Goal: Information Seeking & Learning: Check status

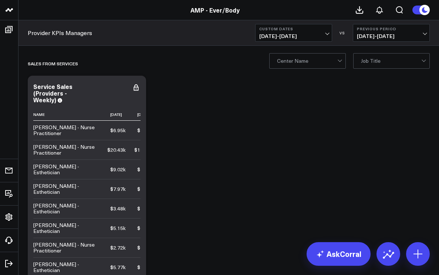
click at [329, 34] on button "Custom Dates [DATE] - [DATE]" at bounding box center [293, 33] width 77 height 18
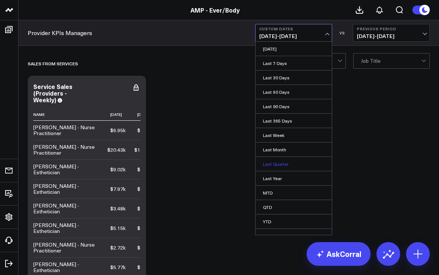
scroll to position [8, 0]
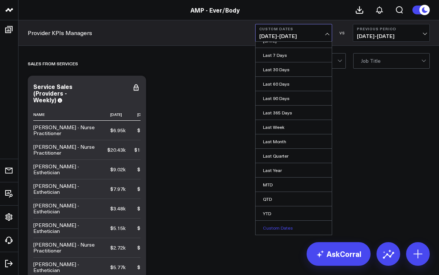
click at [290, 227] on link "Custom Dates" at bounding box center [293, 228] width 76 height 14
select select "7"
select select "2025"
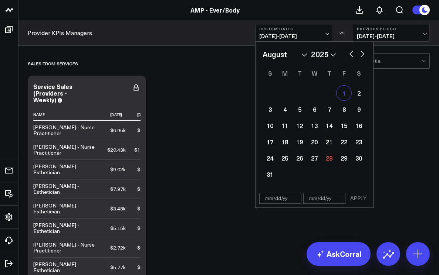
click at [346, 92] on div "1" at bounding box center [343, 93] width 15 height 15
type input "[DATE]"
select select "7"
select select "2025"
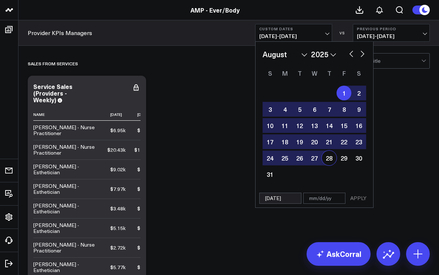
click at [327, 159] on div "28" at bounding box center [329, 158] width 15 height 15
type input "[DATE]"
select select "7"
select select "2025"
click at [359, 199] on button "APPLY" at bounding box center [358, 198] width 22 height 11
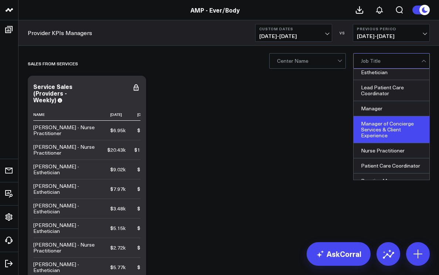
scroll to position [30, 0]
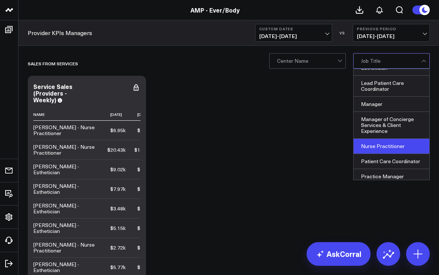
click at [395, 147] on div "Nurse Practitioner" at bounding box center [391, 146] width 76 height 15
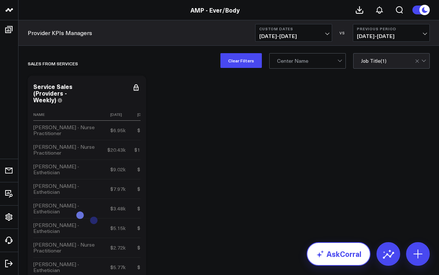
click at [340, 251] on link "AskCorral" at bounding box center [338, 254] width 64 height 24
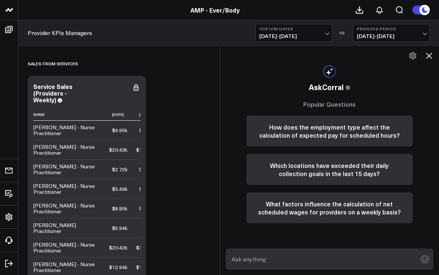
click at [427, 57] on icon at bounding box center [429, 56] width 6 height 6
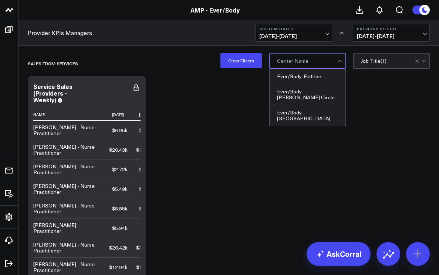
click at [338, 61] on div at bounding box center [340, 61] width 6 height 15
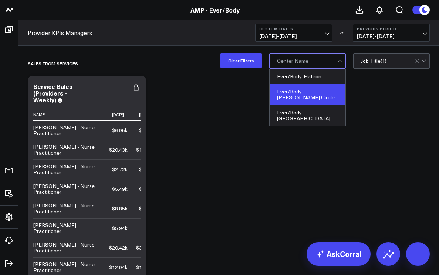
click at [321, 90] on div "Ever/Body-[PERSON_NAME] Circle" at bounding box center [307, 94] width 76 height 21
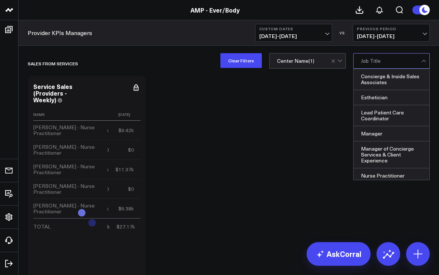
click at [425, 62] on div at bounding box center [424, 61] width 6 height 15
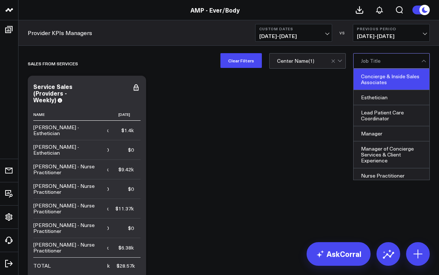
click at [408, 80] on div "Concierge & Inside Sales Associates" at bounding box center [391, 79] width 76 height 21
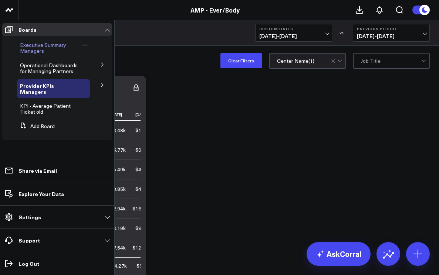
click at [28, 50] on span "Executive Summary Managers" at bounding box center [43, 47] width 46 height 13
